Goal: Complete application form

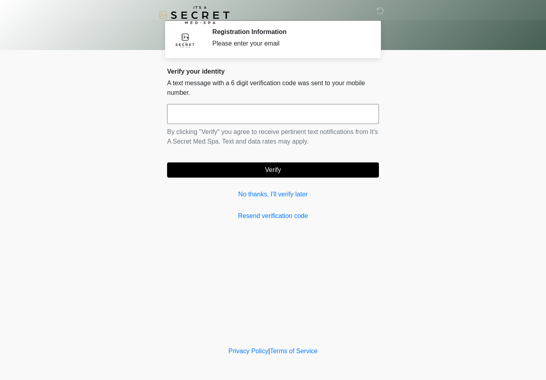
click at [253, 185] on div "Verify your identity A text message with a 6 digit verification code was sent t…" at bounding box center [273, 144] width 212 height 153
click at [261, 191] on link "No thanks, I'll verify later" at bounding box center [273, 195] width 212 height 10
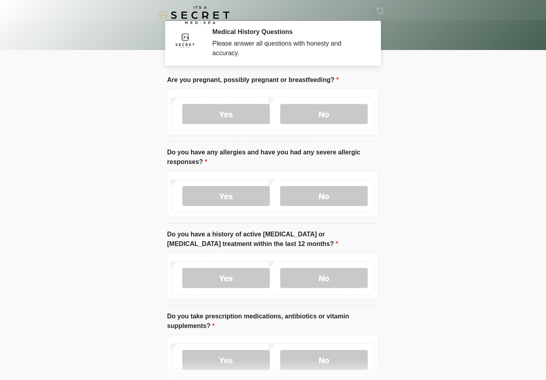
click at [338, 113] on label "No" at bounding box center [324, 114] width 88 height 20
click at [331, 197] on label "No" at bounding box center [324, 196] width 88 height 20
click at [337, 277] on label "No" at bounding box center [324, 278] width 88 height 20
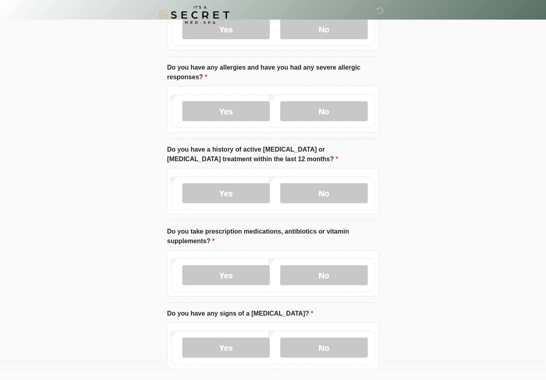
scroll to position [85, 0]
click at [336, 278] on label "No" at bounding box center [324, 275] width 88 height 20
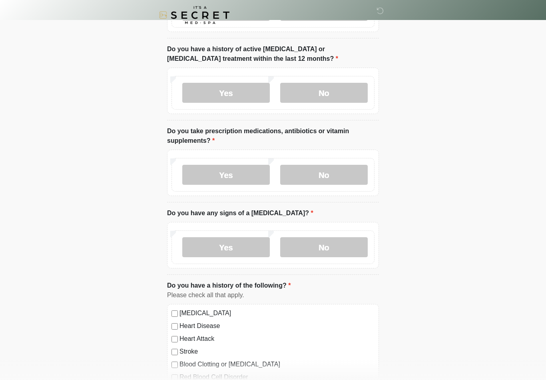
scroll to position [190, 0]
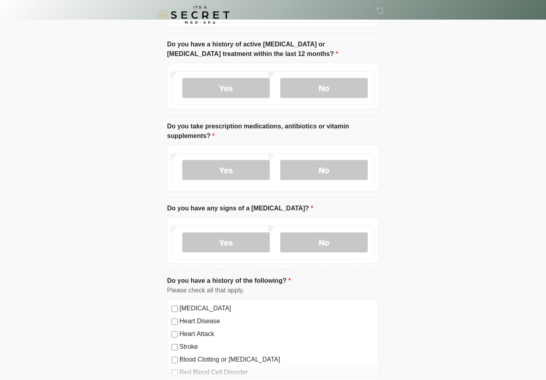
click at [331, 246] on label "No" at bounding box center [324, 243] width 88 height 20
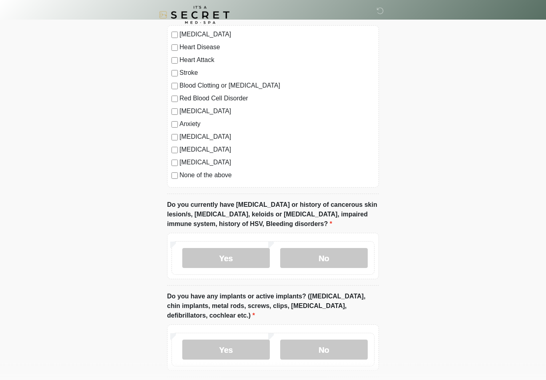
scroll to position [463, 0]
click at [336, 261] on label "No" at bounding box center [324, 258] width 88 height 20
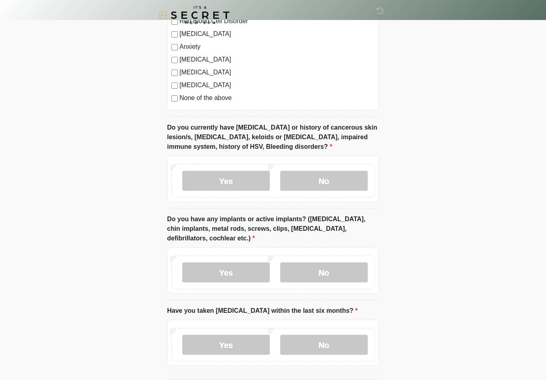
scroll to position [549, 0]
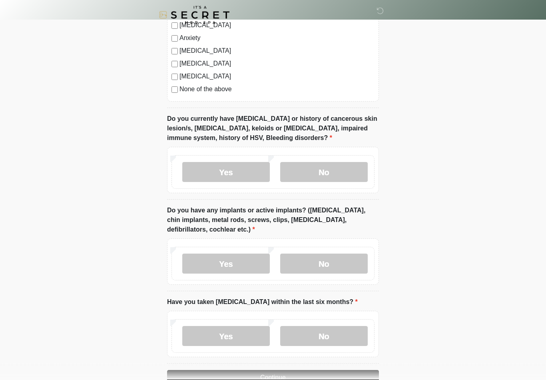
click at [244, 260] on label "Yes" at bounding box center [226, 264] width 88 height 20
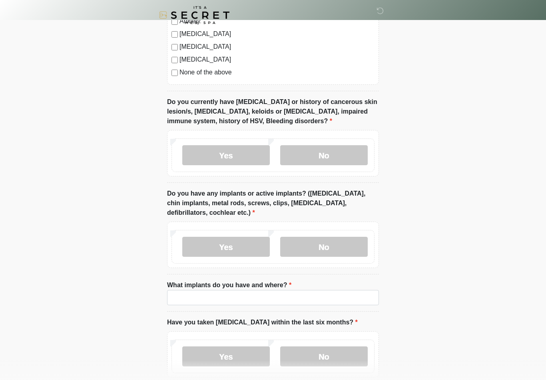
scroll to position [621, 0]
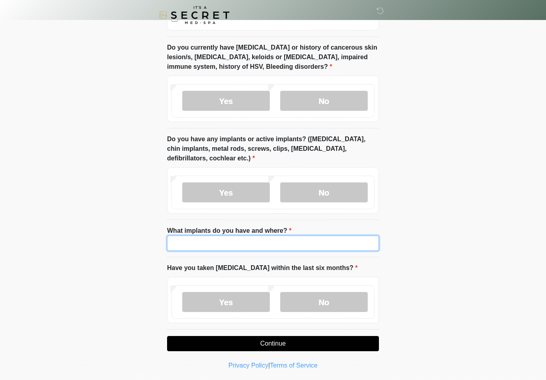
click at [285, 240] on input "What implants do you have and where?" at bounding box center [273, 243] width 212 height 15
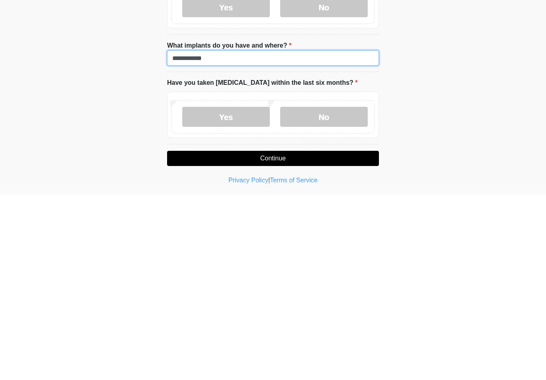
scroll to position [633, 0]
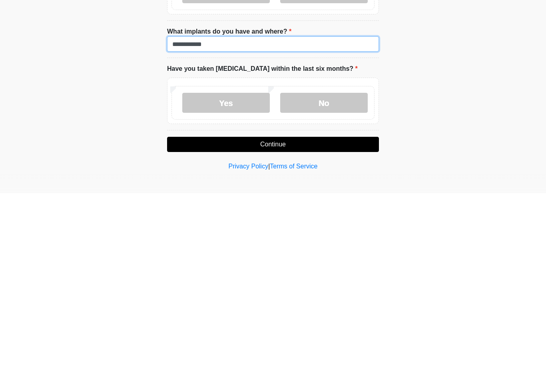
type input "**********"
click at [336, 280] on label "No" at bounding box center [324, 290] width 88 height 20
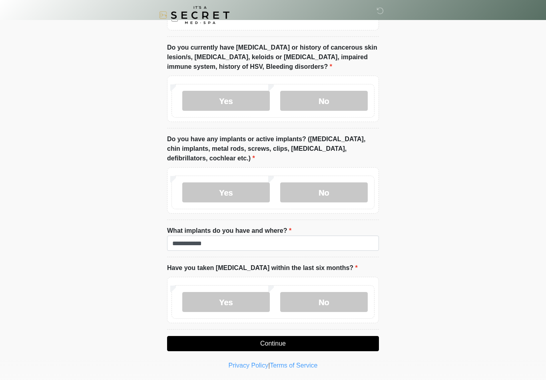
click at [294, 343] on button "Continue" at bounding box center [273, 343] width 212 height 15
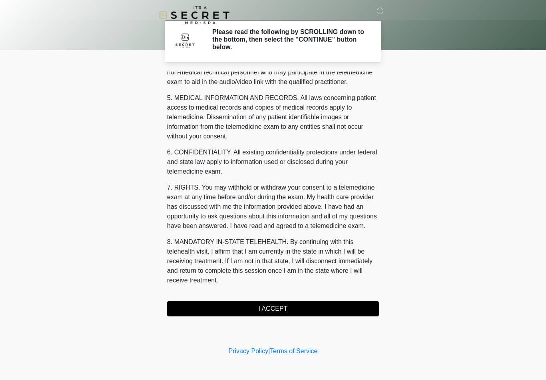
scroll to position [244, 0]
click at [286, 310] on button "I ACCEPT" at bounding box center [273, 308] width 212 height 15
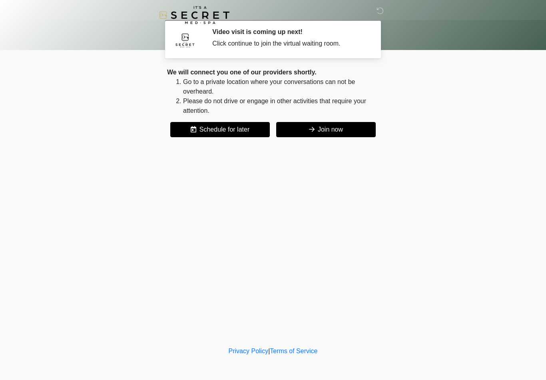
click at [366, 125] on button "Join now" at bounding box center [326, 129] width 100 height 15
